Goal: Task Accomplishment & Management: Manage account settings

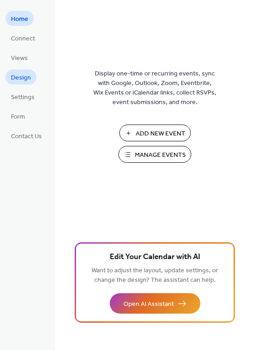
click at [17, 73] on span "Design" at bounding box center [21, 78] width 20 height 10
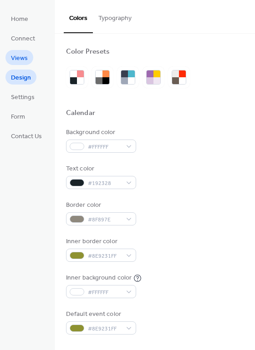
click at [26, 59] on span "Views" at bounding box center [19, 59] width 17 height 10
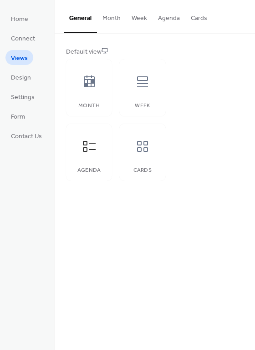
click at [169, 17] on button "Agenda" at bounding box center [168, 16] width 33 height 32
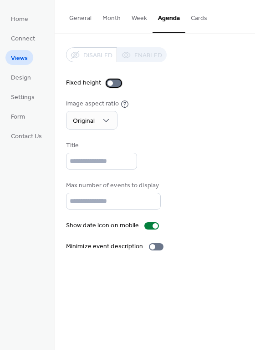
click at [115, 82] on div at bounding box center [113, 83] width 15 height 7
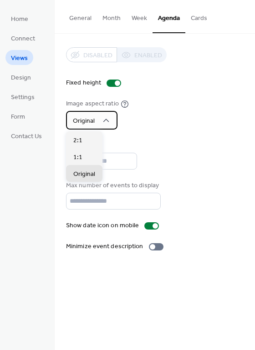
click at [107, 119] on icon at bounding box center [105, 120] width 9 height 9
click at [152, 124] on div "Image aspect ratio Original" at bounding box center [154, 114] width 177 height 30
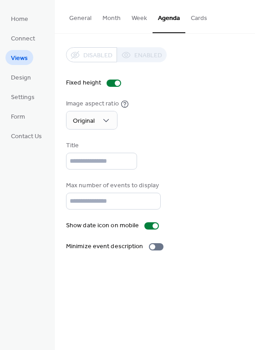
click at [110, 193] on div "Max number of events to display **" at bounding box center [113, 195] width 95 height 29
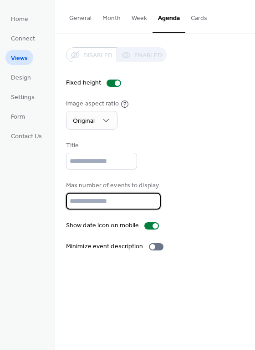
drag, startPoint x: 90, startPoint y: 201, endPoint x: 65, endPoint y: 201, distance: 25.5
click at [65, 201] on div "Disabled Enabled Fixed height Image aspect ratio Original Title Max number of e…" at bounding box center [155, 150] width 200 height 232
type input "**"
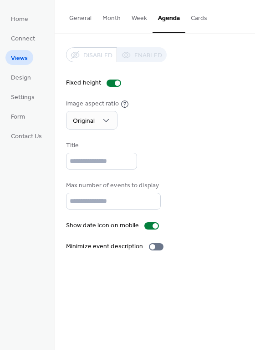
click at [212, 204] on div "Max number of events to display **" at bounding box center [154, 195] width 177 height 29
click at [23, 96] on span "Settings" at bounding box center [23, 98] width 24 height 10
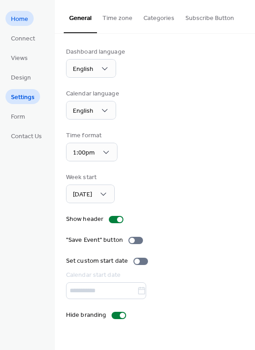
click at [23, 19] on span "Home" at bounding box center [19, 20] width 17 height 10
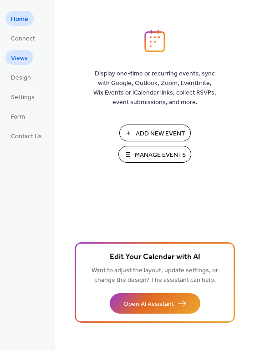
click at [20, 61] on span "Views" at bounding box center [19, 59] width 17 height 10
click at [16, 56] on span "Views" at bounding box center [19, 59] width 17 height 10
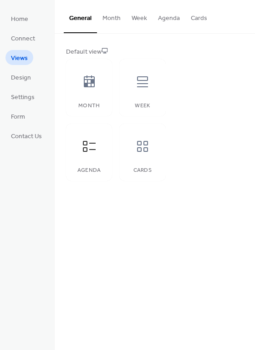
click at [165, 20] on button "Agenda" at bounding box center [168, 16] width 33 height 32
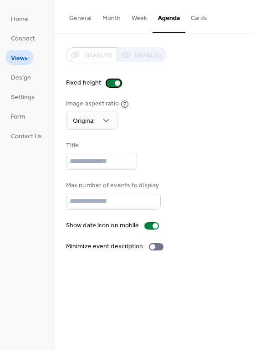
click at [110, 82] on div at bounding box center [113, 83] width 15 height 7
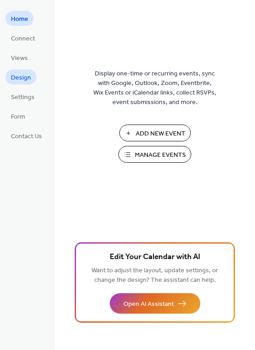
click at [23, 78] on span "Design" at bounding box center [21, 78] width 20 height 10
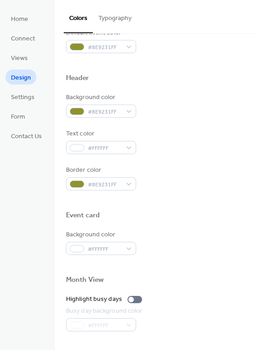
scroll to position [284, 0]
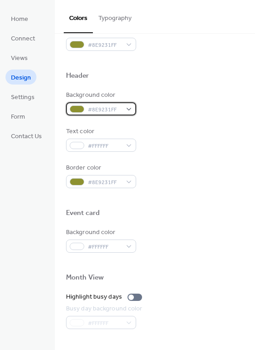
click at [128, 108] on div "#8E9231FF" at bounding box center [101, 108] width 70 height 13
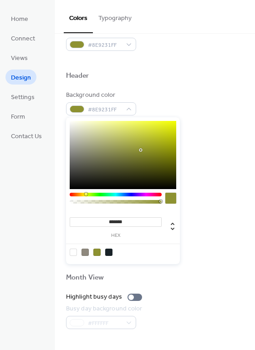
click at [73, 252] on div at bounding box center [73, 252] width 7 height 7
type input "*******"
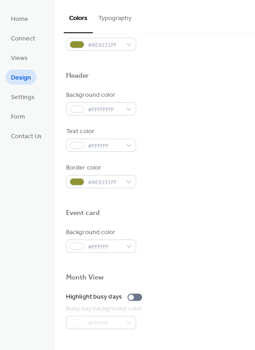
click at [210, 167] on div "Border color #8E9231FF" at bounding box center [154, 175] width 177 height 25
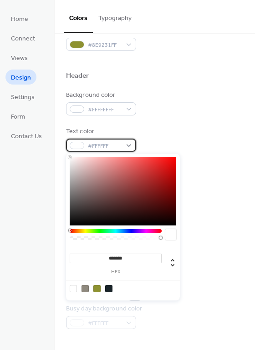
click at [131, 144] on div "#FFFFFF" at bounding box center [101, 145] width 70 height 13
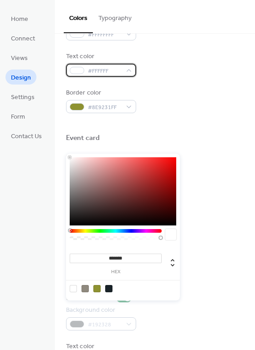
scroll to position [365, 0]
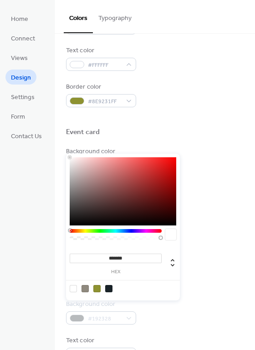
click at [97, 288] on div at bounding box center [96, 288] width 7 height 7
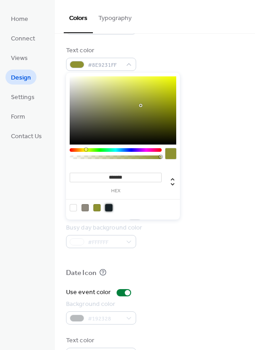
click at [110, 207] on div at bounding box center [108, 207] width 7 height 7
type input "*******"
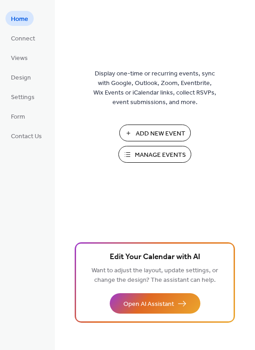
click at [150, 155] on span "Manage Events" at bounding box center [160, 156] width 51 height 10
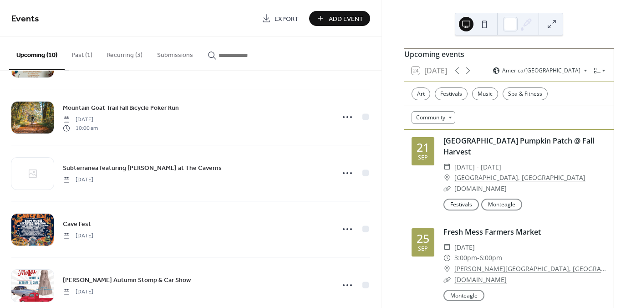
scroll to position [222, 0]
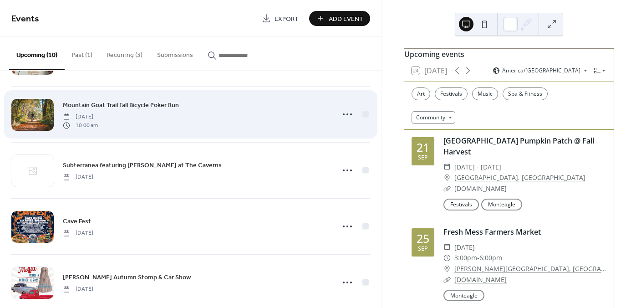
click at [34, 114] on div at bounding box center [32, 115] width 42 height 32
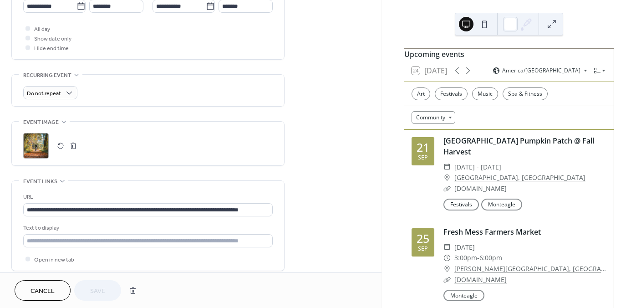
scroll to position [330, 0]
click at [61, 144] on button "button" at bounding box center [60, 144] width 13 height 13
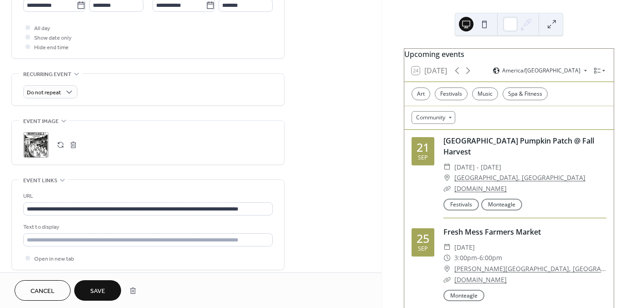
click at [101, 288] on span "Save" at bounding box center [97, 291] width 15 height 10
